Goal: Task Accomplishment & Management: Complete application form

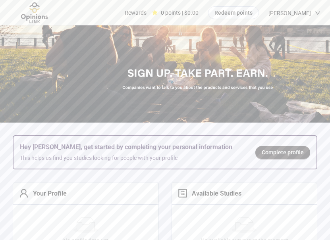
scroll to position [16, 0]
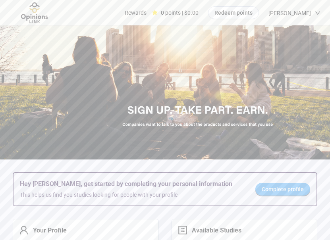
click at [278, 192] on span "Complete profile" at bounding box center [283, 189] width 42 height 9
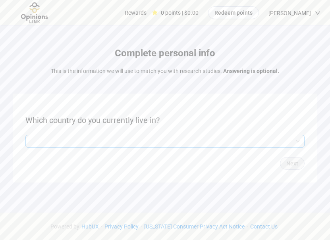
click at [201, 142] on input "search" at bounding box center [165, 141] width 270 height 12
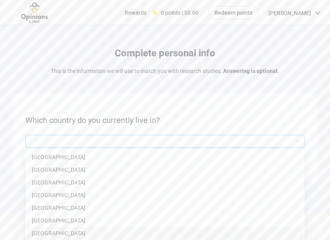
click at [50, 233] on p "[GEOGRAPHIC_DATA]" at bounding box center [165, 233] width 267 height 9
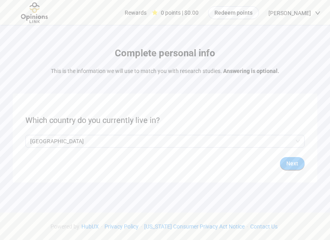
click at [294, 166] on span "Next" at bounding box center [292, 163] width 12 height 9
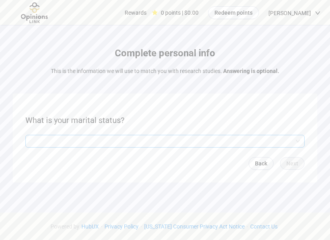
click at [248, 141] on input "search" at bounding box center [165, 141] width 270 height 12
click at [70, 169] on p "Married or in a civil union" at bounding box center [165, 170] width 267 height 9
click at [295, 162] on span "Next" at bounding box center [292, 163] width 12 height 9
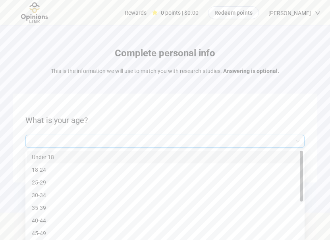
click at [272, 141] on input "search" at bounding box center [165, 141] width 270 height 12
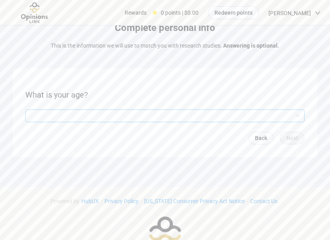
scroll to position [28, 0]
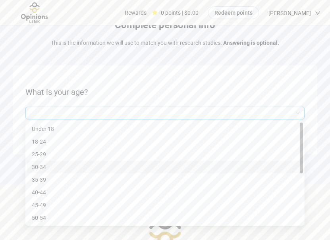
click at [298, 112] on input "search" at bounding box center [165, 113] width 270 height 12
drag, startPoint x: 301, startPoint y: 151, endPoint x: 305, endPoint y: 211, distance: 60.1
click at [305, 194] on div "Complete personal info This is the information we will use to match you with re…" at bounding box center [165, 83] width 330 height 222
click at [42, 219] on p "65 or older" at bounding box center [165, 218] width 267 height 9
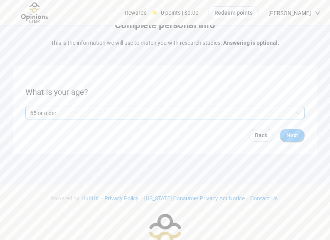
click at [290, 133] on span "Next" at bounding box center [292, 135] width 12 height 9
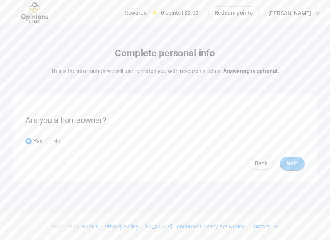
click at [294, 164] on span "Next" at bounding box center [292, 163] width 12 height 9
click at [180, 140] on input "search" at bounding box center [165, 141] width 270 height 12
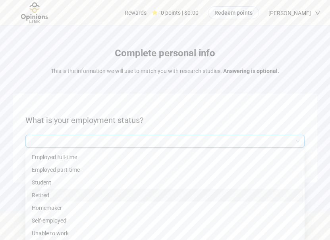
click at [50, 195] on p "Retired" at bounding box center [165, 195] width 267 height 9
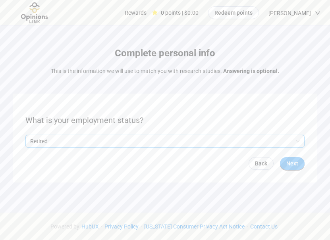
click at [298, 164] on span "Next" at bounding box center [292, 163] width 12 height 9
click at [256, 142] on input "search" at bounding box center [165, 141] width 270 height 12
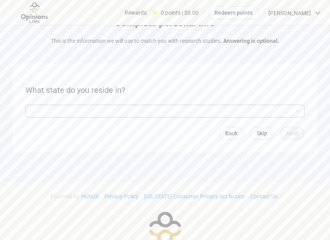
scroll to position [31, 0]
click at [207, 111] on input "search" at bounding box center [165, 111] width 270 height 12
click at [45, 110] on input "search" at bounding box center [165, 111] width 270 height 12
click at [29, 108] on div at bounding box center [164, 110] width 279 height 13
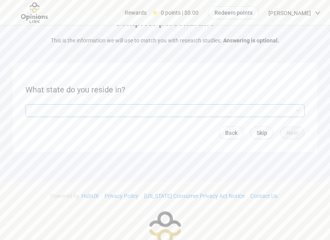
click at [32, 111] on input "search" at bounding box center [165, 111] width 270 height 12
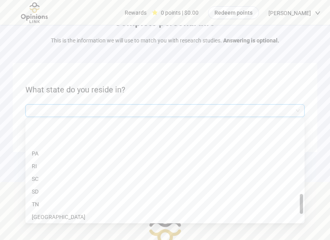
scroll to position [512, 0]
drag, startPoint x: 301, startPoint y: 132, endPoint x: 302, endPoint y: 209, distance: 77.5
click at [302, 209] on div at bounding box center [301, 207] width 3 height 20
click at [35, 159] on p "[GEOGRAPHIC_DATA]" at bounding box center [165, 161] width 267 height 9
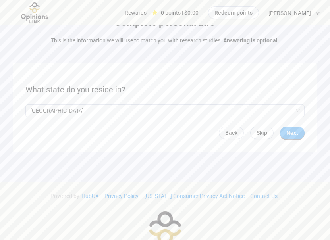
click at [295, 132] on span "Next" at bounding box center [292, 133] width 12 height 9
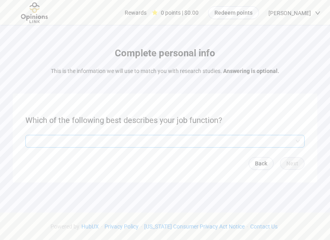
click at [299, 140] on input "search" at bounding box center [165, 141] width 270 height 12
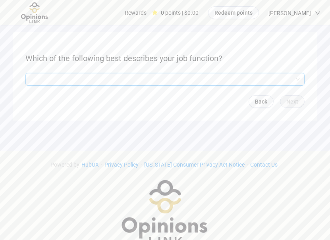
scroll to position [70, 0]
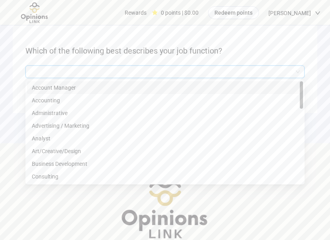
click at [298, 71] on input "search" at bounding box center [165, 72] width 270 height 12
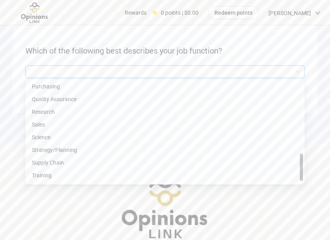
scroll to position [369, 0]
drag, startPoint x: 300, startPoint y: 99, endPoint x: 304, endPoint y: 180, distance: 81.5
click at [304, 180] on div "Q2hhcmFjdGVyaXN0aWNBbnN3ZXJOb2RlOjI0MDI5Mzk3LTk3N2YtNDU3NS1hNTJlLTdlNzU1Y2VjMTE…" at bounding box center [164, 132] width 279 height 105
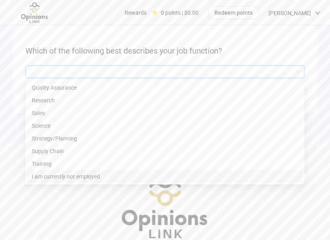
click at [71, 176] on p "I am currently not employed" at bounding box center [165, 176] width 267 height 9
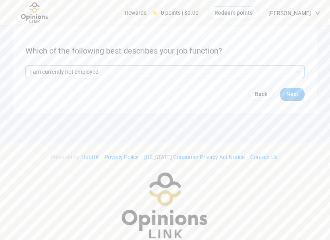
click at [290, 93] on span "Next" at bounding box center [292, 94] width 12 height 9
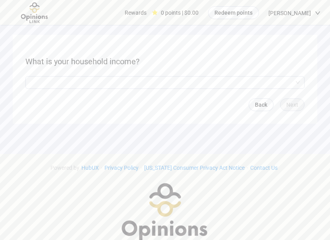
scroll to position [59, 0]
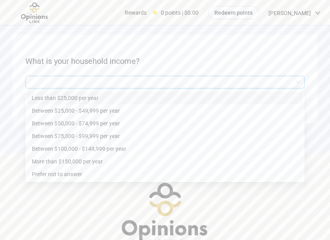
click at [296, 81] on input "search" at bounding box center [165, 82] width 270 height 12
click at [88, 98] on p "Less than $25,000 per year" at bounding box center [165, 98] width 267 height 9
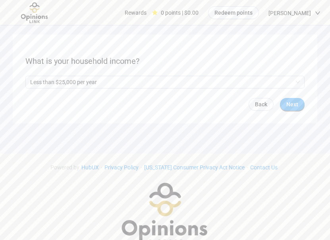
click at [296, 103] on span "Next" at bounding box center [292, 104] width 12 height 9
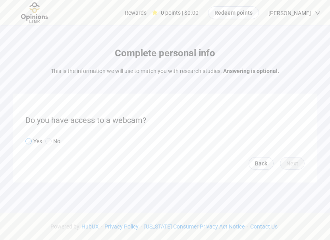
click at [25, 139] on span at bounding box center [28, 141] width 6 height 6
click at [293, 163] on span "Next" at bounding box center [292, 163] width 12 height 9
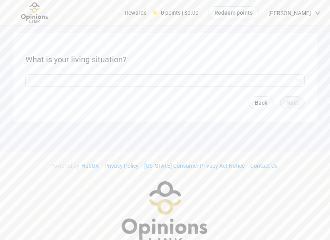
scroll to position [62, 0]
click at [297, 78] on input "search" at bounding box center [165, 79] width 270 height 12
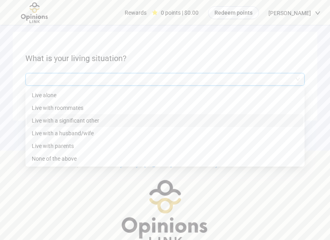
click at [78, 120] on p "Live with a significant other" at bounding box center [165, 120] width 267 height 9
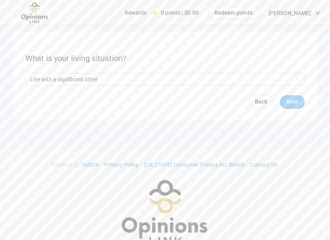
click at [293, 103] on span "Next" at bounding box center [292, 101] width 12 height 9
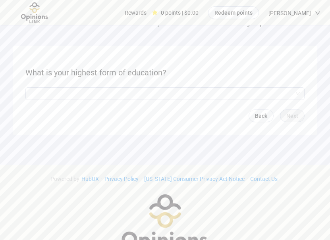
scroll to position [54, 0]
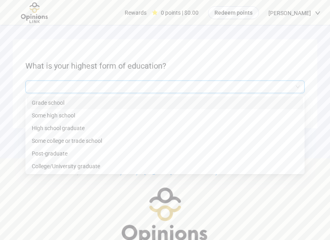
click at [300, 87] on input "search" at bounding box center [165, 87] width 270 height 12
click at [83, 138] on p "Some college or trade school" at bounding box center [165, 141] width 267 height 9
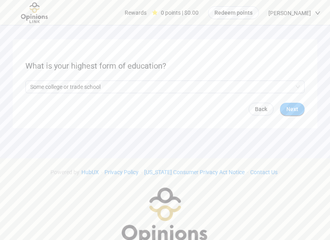
click at [297, 111] on span "Next" at bounding box center [292, 109] width 12 height 9
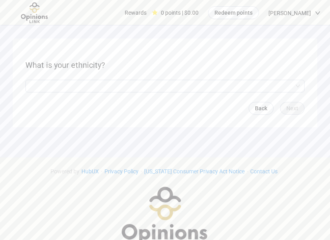
scroll to position [59, 0]
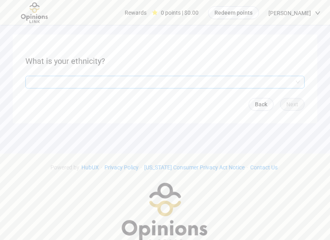
click at [300, 81] on input "search" at bounding box center [165, 82] width 270 height 12
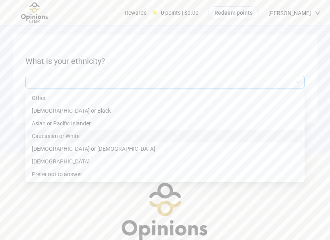
click at [69, 135] on p "Caucasian or White" at bounding box center [165, 136] width 267 height 9
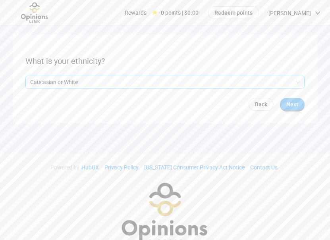
click at [298, 106] on span "Next" at bounding box center [292, 104] width 12 height 9
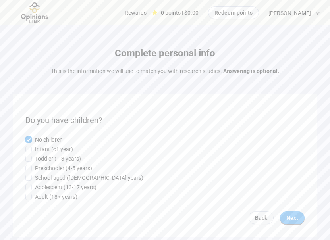
click at [294, 218] on span "Next" at bounding box center [292, 218] width 12 height 9
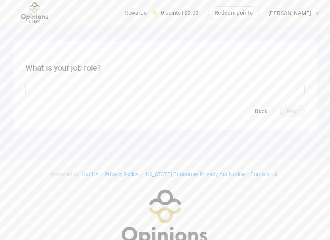
scroll to position [54, 0]
click at [295, 88] on input "search" at bounding box center [165, 88] width 270 height 12
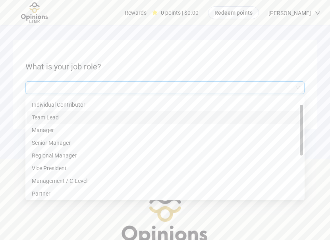
scroll to position [0, 0]
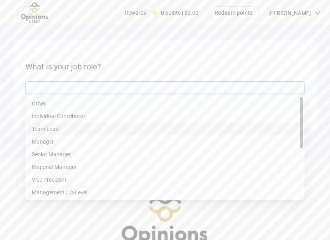
drag, startPoint x: 300, startPoint y: 137, endPoint x: 305, endPoint y: 124, distance: 13.8
click at [305, 124] on form "What is your job role? Q2hhcmFjdGVyaXN0aWNBbnN3ZXJOb2RlOjZhMDZhZDZlLTBkZmItNDMx…" at bounding box center [165, 84] width 305 height 89
click at [42, 101] on p "Other" at bounding box center [165, 103] width 267 height 9
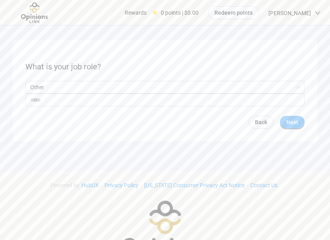
click at [293, 125] on span "Next" at bounding box center [292, 122] width 12 height 9
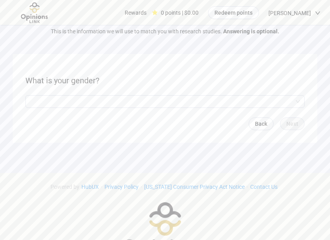
scroll to position [43, 0]
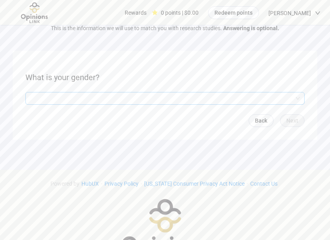
click at [300, 98] on div at bounding box center [164, 98] width 279 height 13
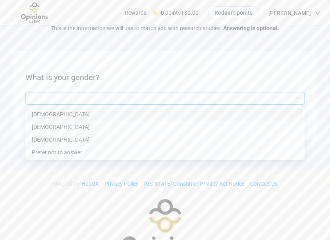
click at [63, 112] on p "[DEMOGRAPHIC_DATA]" at bounding box center [165, 114] width 267 height 9
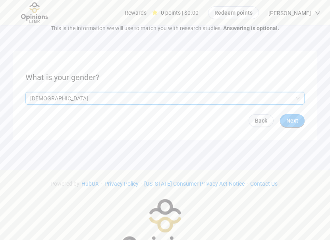
click at [292, 122] on span "Next" at bounding box center [292, 120] width 12 height 9
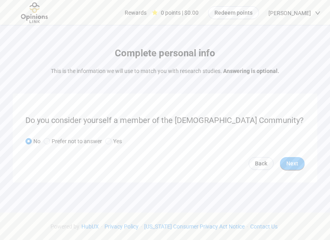
click at [296, 165] on span "Next" at bounding box center [292, 163] width 12 height 9
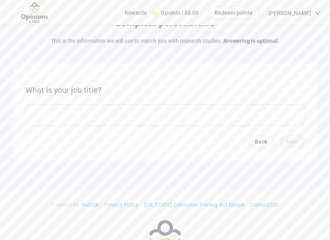
scroll to position [35, 0]
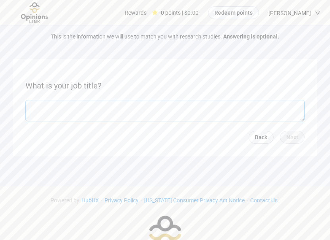
click at [194, 111] on textarea at bounding box center [164, 110] width 279 height 21
type textarea "*******"
click at [298, 138] on button "Next" at bounding box center [292, 137] width 25 height 13
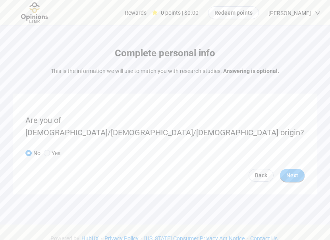
click at [286, 171] on span "Next" at bounding box center [292, 175] width 12 height 9
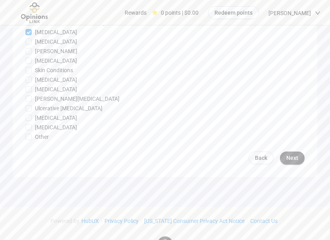
scroll to position [891, 0]
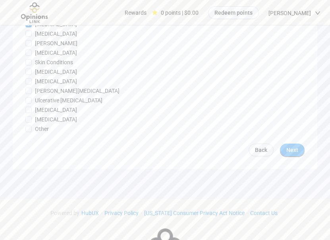
click at [294, 151] on span "Next" at bounding box center [292, 150] width 12 height 9
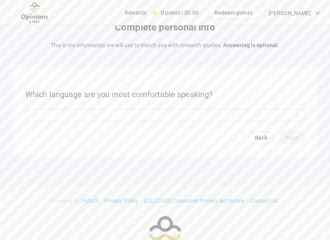
scroll to position [30, 0]
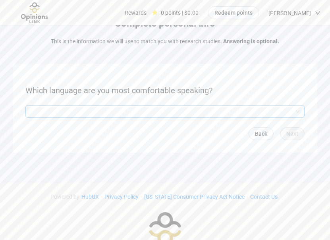
click at [298, 110] on input "search" at bounding box center [165, 112] width 270 height 12
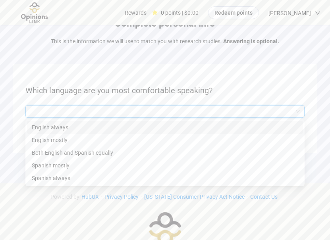
click at [62, 128] on p "English always" at bounding box center [165, 127] width 267 height 9
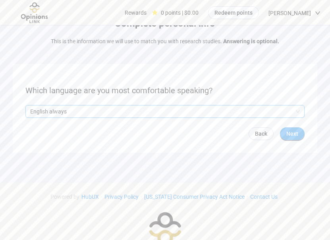
click at [296, 132] on span "Next" at bounding box center [292, 134] width 12 height 9
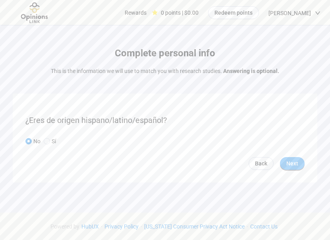
click at [291, 163] on span "Next" at bounding box center [292, 163] width 12 height 9
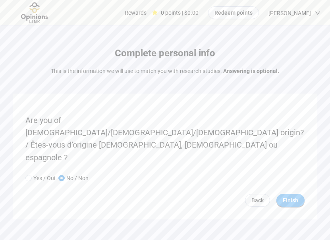
click at [291, 196] on span "Finish" at bounding box center [290, 200] width 15 height 9
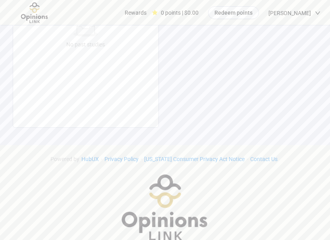
scroll to position [340, 0]
